Goal: Transaction & Acquisition: Purchase product/service

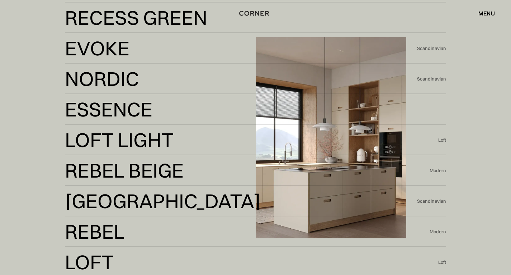
scroll to position [1543, 0]
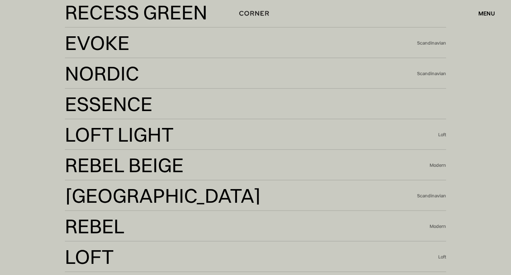
click at [484, 14] on div "menu" at bounding box center [487, 13] width 17 height 6
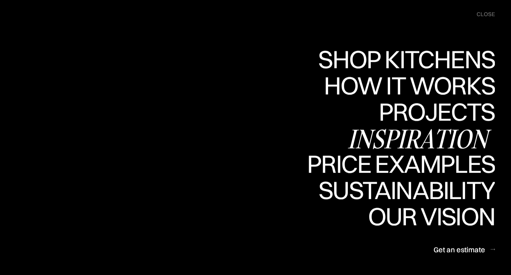
scroll to position [1974, 0]
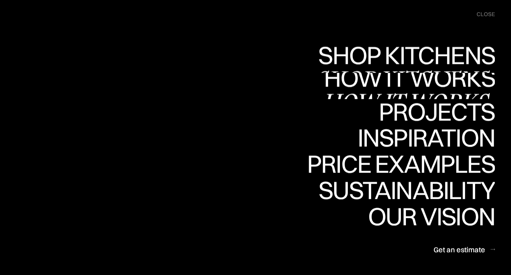
click at [395, 59] on div "Shop Kitchens" at bounding box center [405, 54] width 181 height 25
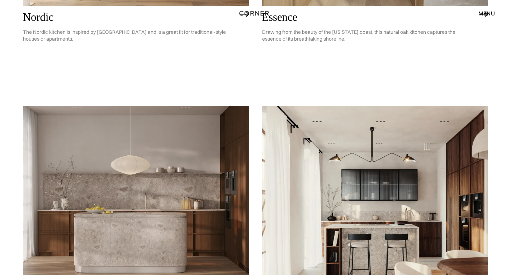
scroll to position [467, 0]
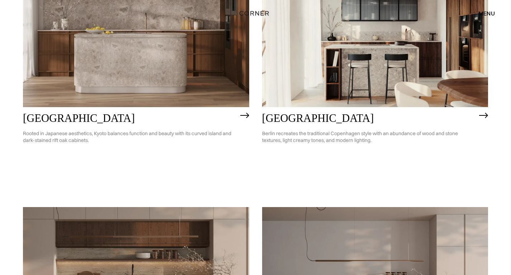
click at [165, 61] on img at bounding box center [136, 16] width 226 height 181
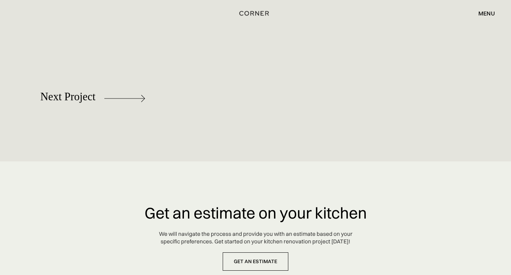
scroll to position [3492, 0]
